Goal: Task Accomplishment & Management: Manage account settings

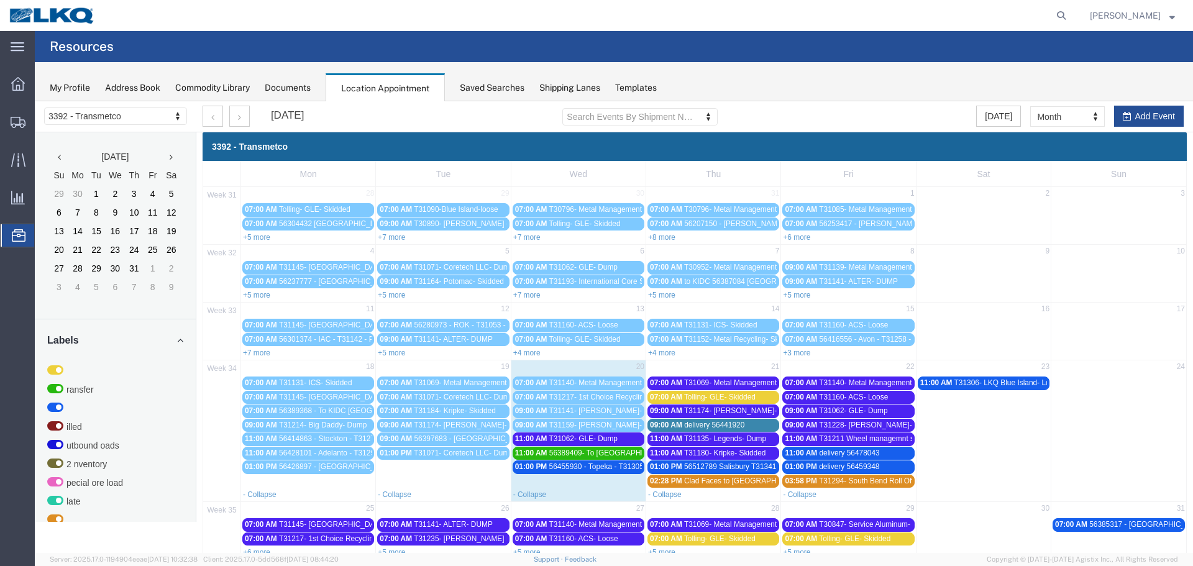
click at [585, 471] on span "56455930 - Topeka - T31305 - Palletized" at bounding box center [615, 466] width 133 height 9
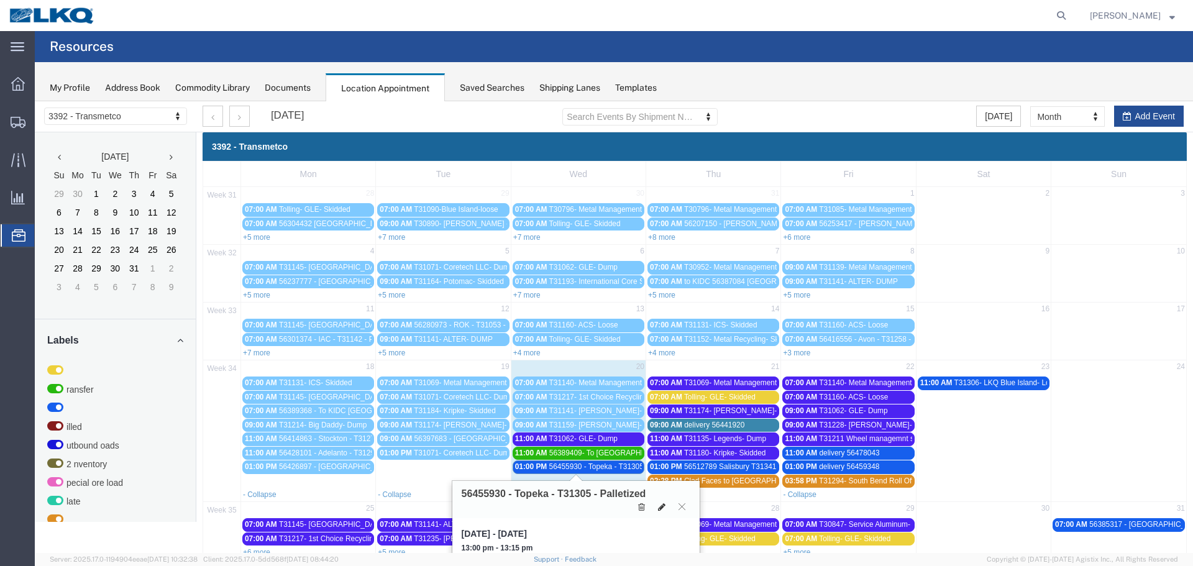
click at [659, 506] on icon at bounding box center [661, 507] width 7 height 9
select select "1"
select select "22"
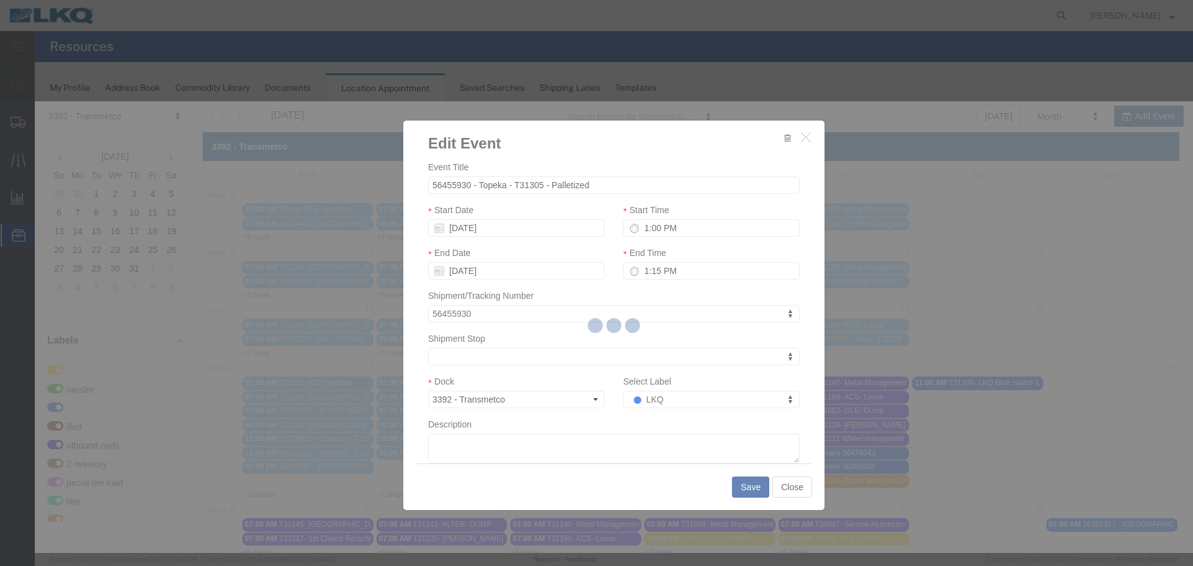
select select
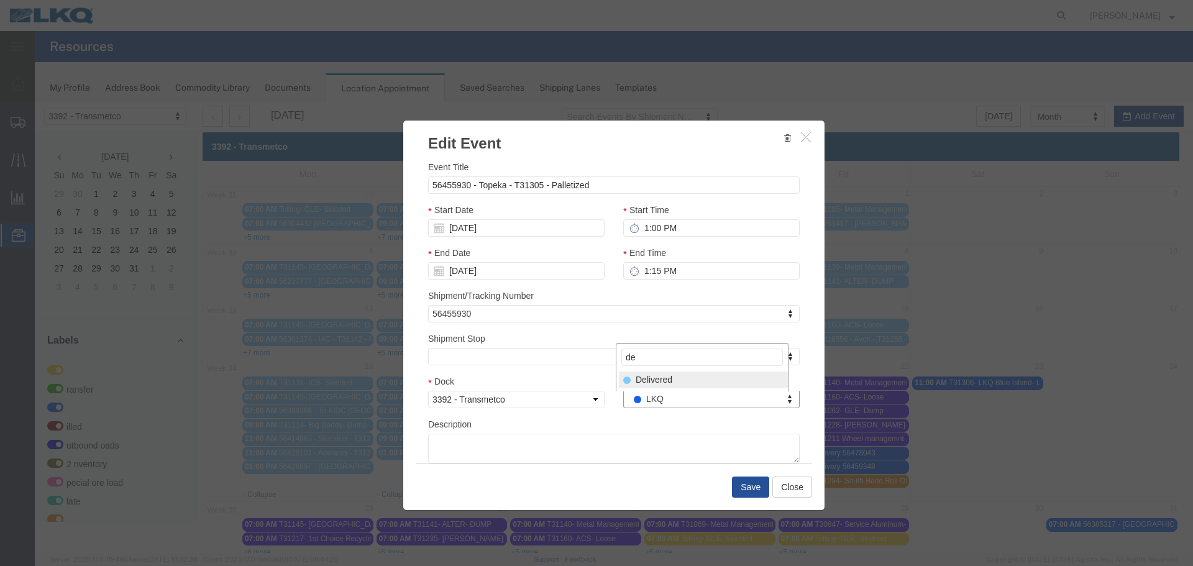
type input "de"
select select "40"
click at [742, 482] on button "Save" at bounding box center [750, 487] width 37 height 21
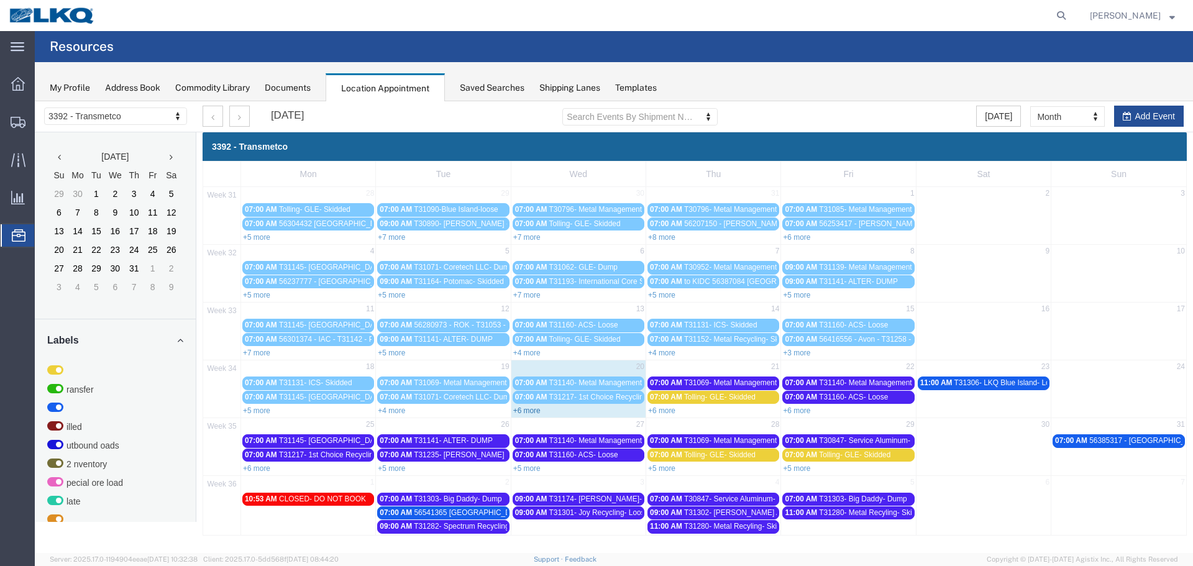
click at [524, 413] on link "+6 more" at bounding box center [526, 410] width 27 height 9
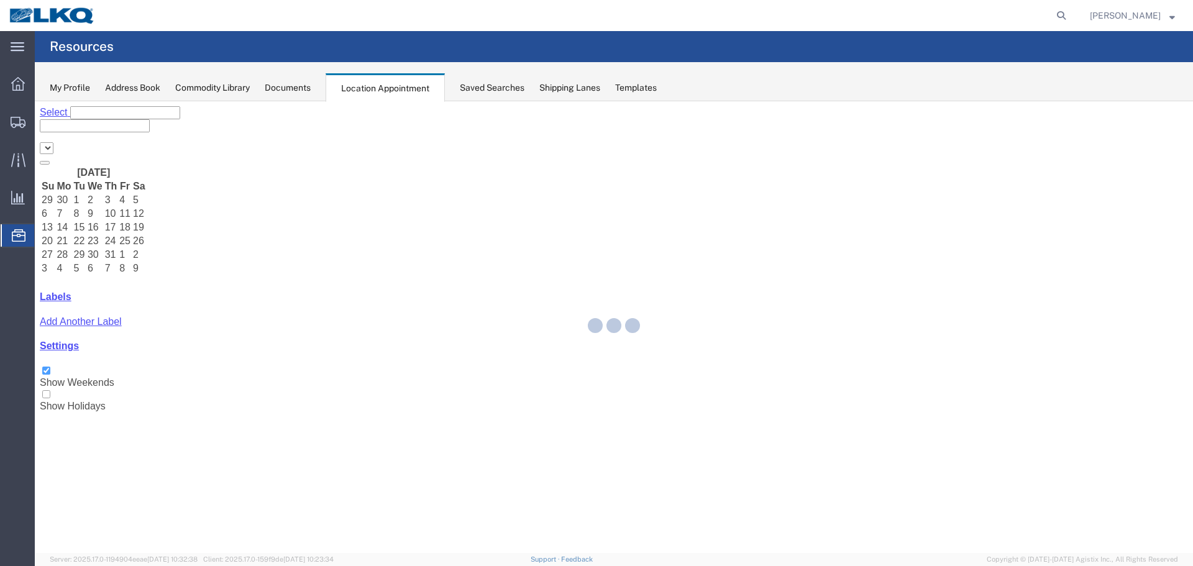
select select "28018"
